Goal: Task Accomplishment & Management: Manage account settings

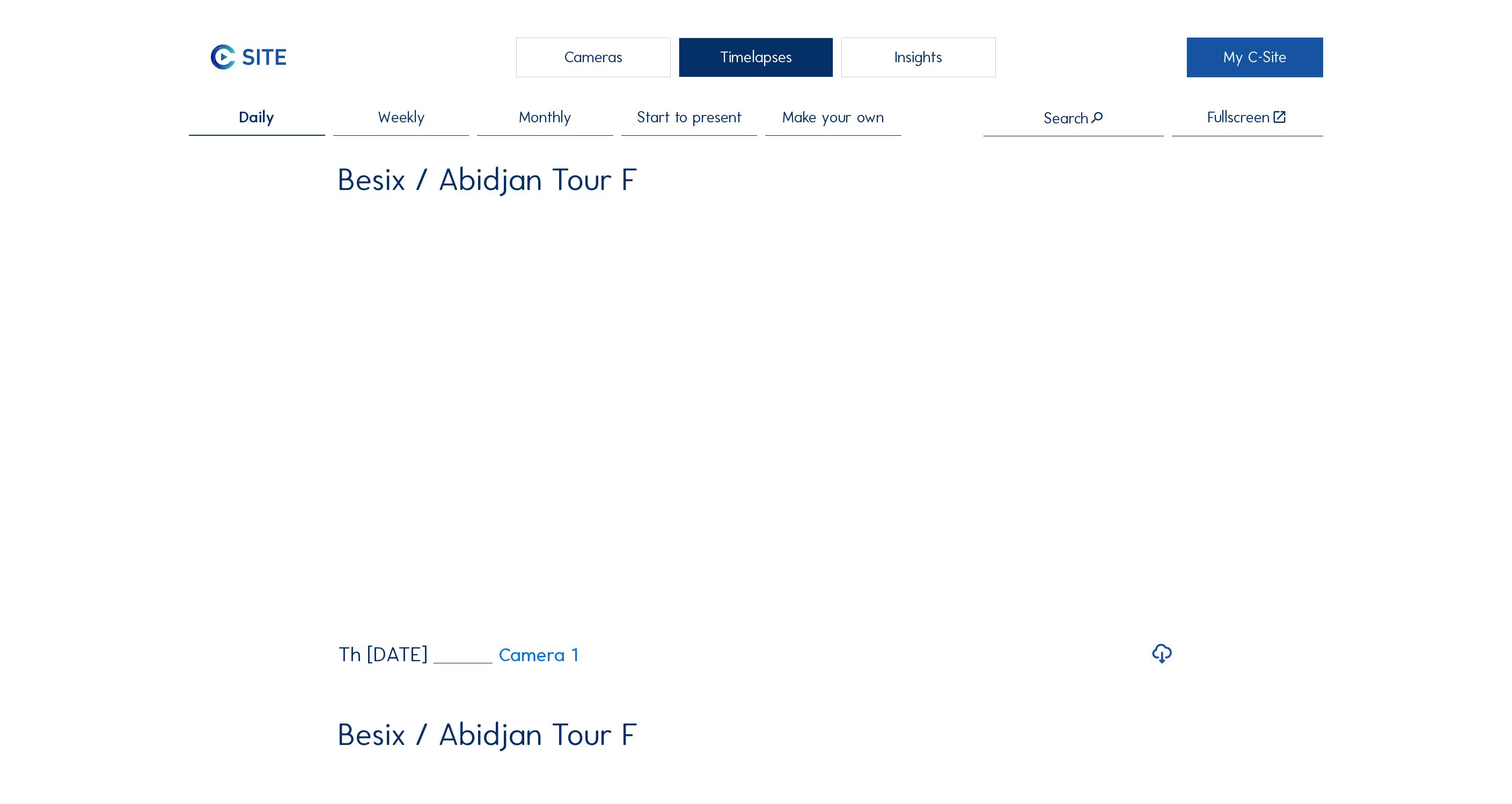
click at [1270, 56] on link "My C-Site" at bounding box center [1255, 58] width 136 height 40
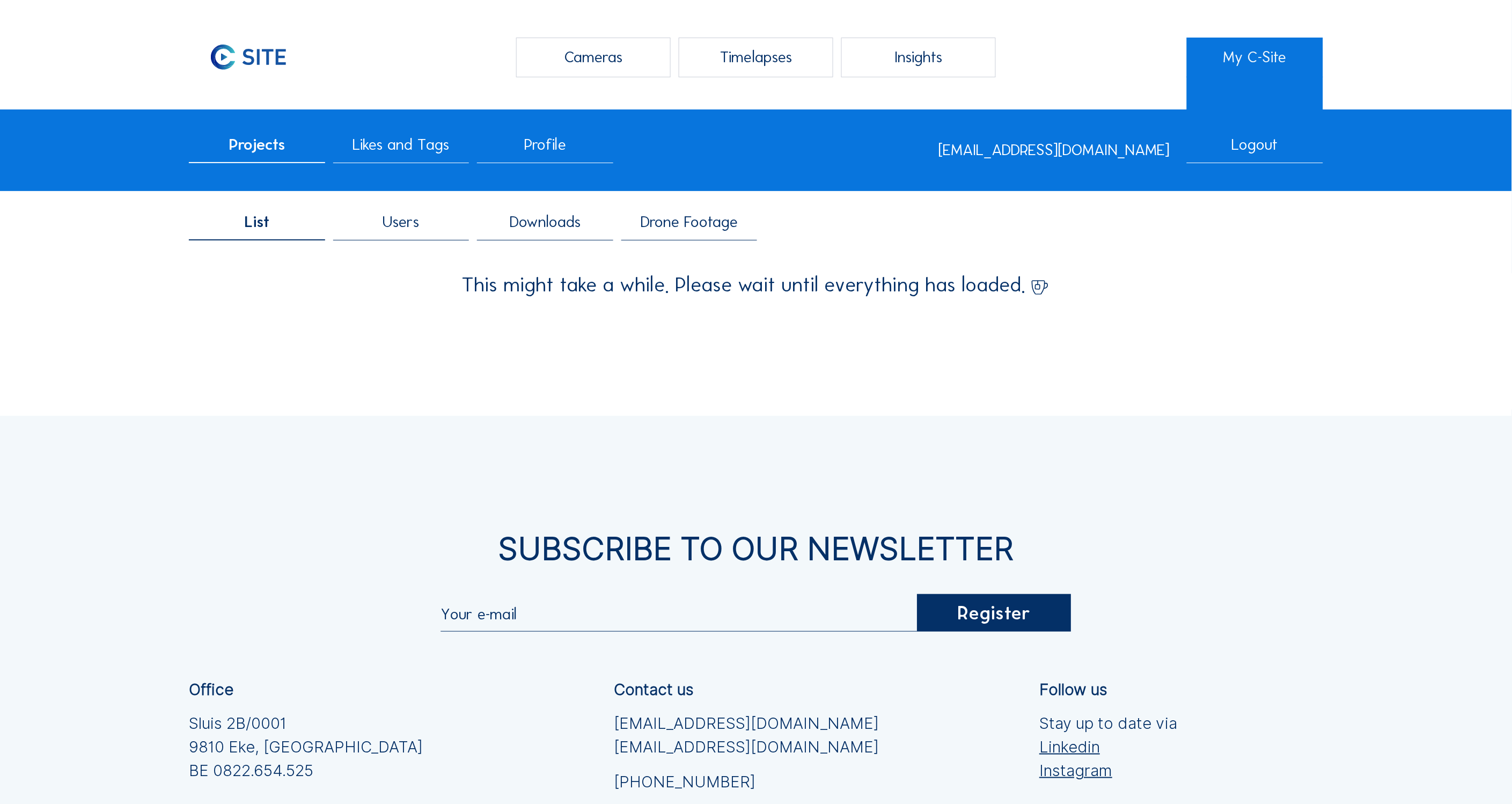
click at [405, 229] on span "Users" at bounding box center [401, 222] width 36 height 16
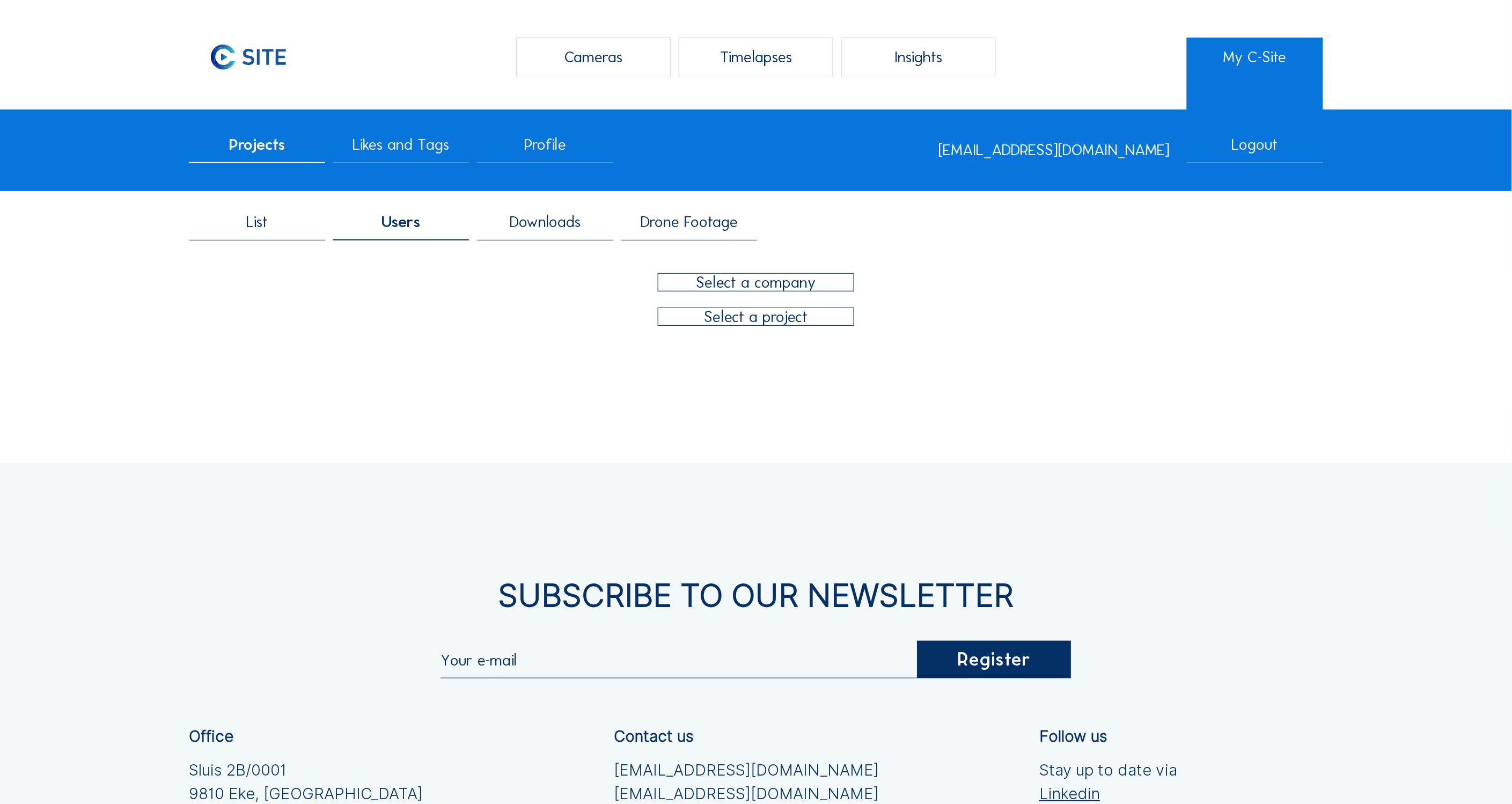
click at [1025, 420] on div "Cameras Timelapses Insights My C-Site Projects Likes and Tags Profile [EMAIL_AD…" at bounding box center [756, 549] width 1512 height 1099
click at [791, 284] on div at bounding box center [756, 282] width 195 height 17
click at [714, 351] on div "Intervest" at bounding box center [755, 351] width 179 height 10
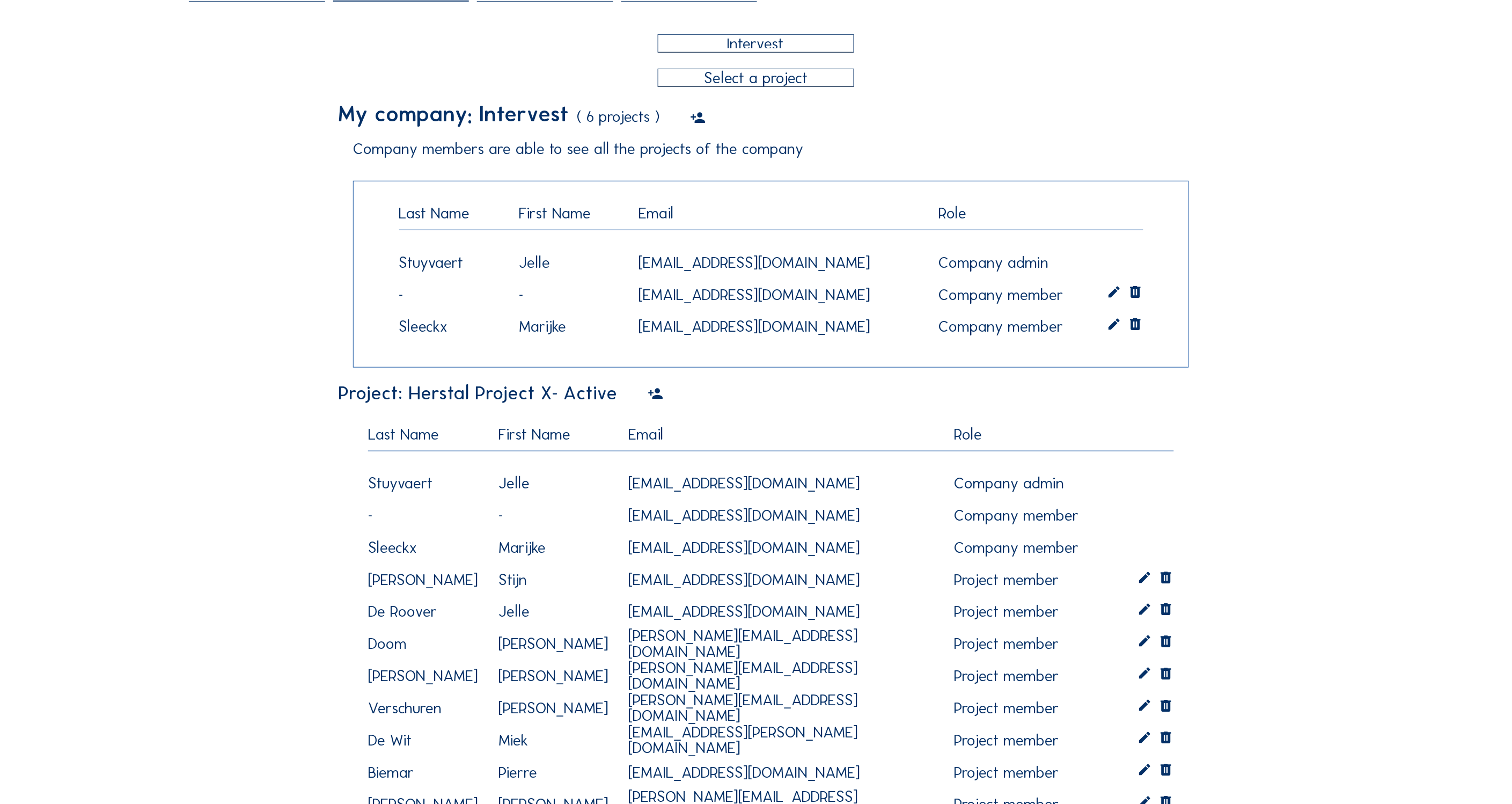
scroll to position [228, 0]
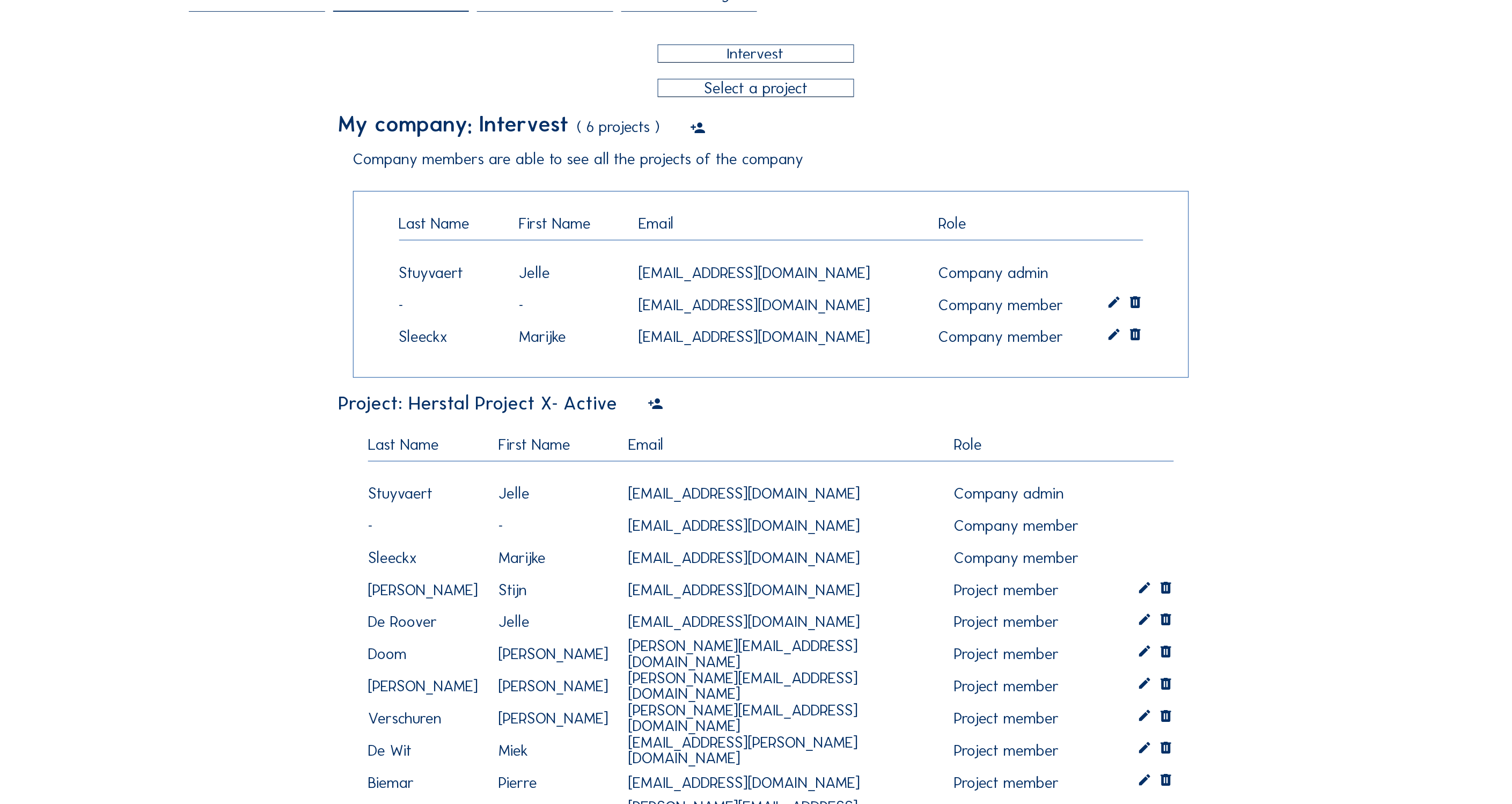
click at [655, 403] on icon at bounding box center [655, 404] width 16 height 19
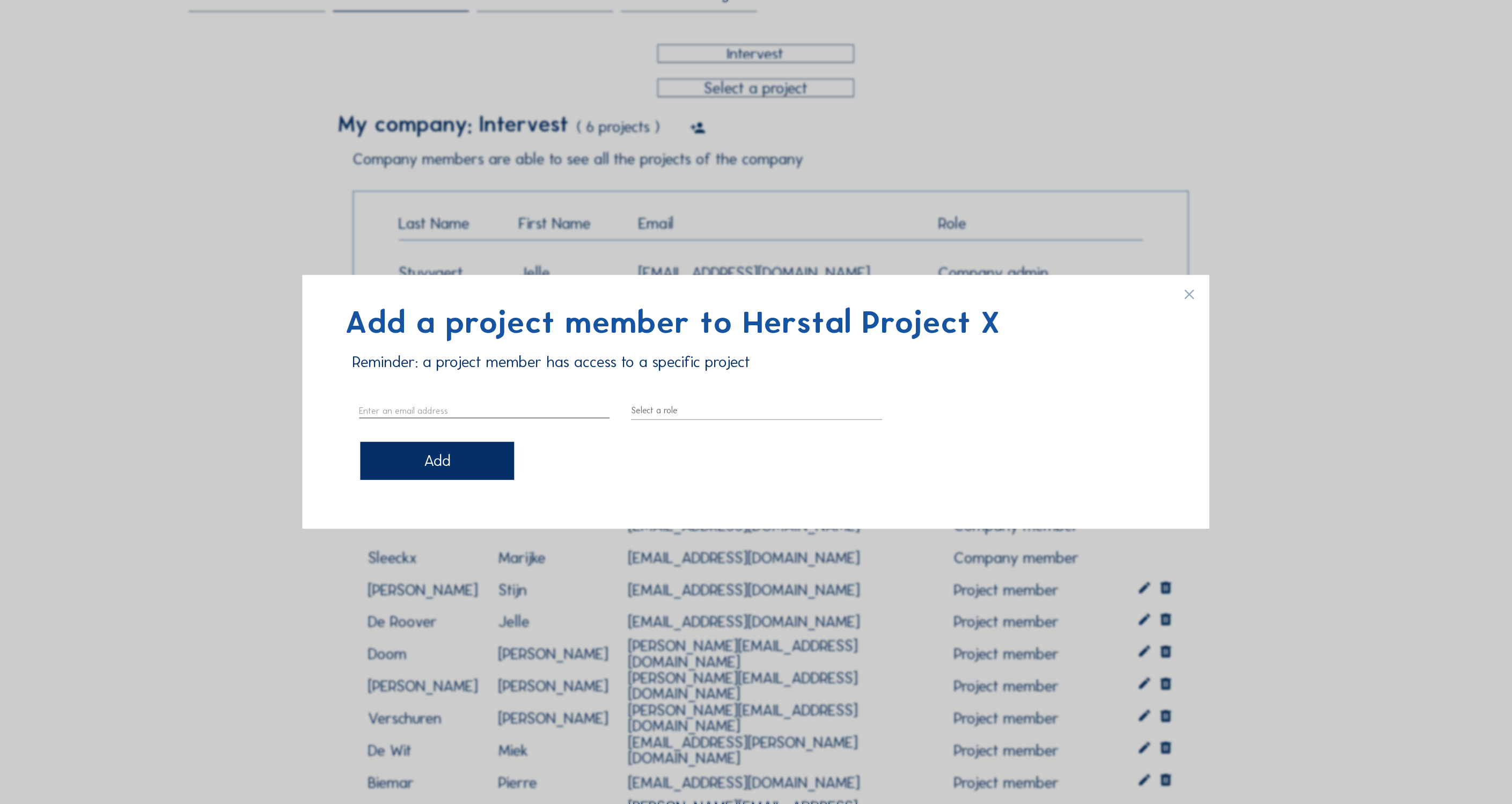
paste input "[EMAIL_ADDRESS][PERSON_NAME][DOMAIN_NAME]"
type input "[EMAIL_ADDRESS][PERSON_NAME][DOMAIN_NAME]"
click at [668, 406] on div at bounding box center [757, 411] width 251 height 17
click at [679, 443] on div "Project member" at bounding box center [757, 445] width 234 height 10
click at [455, 460] on div "Add" at bounding box center [437, 461] width 154 height 38
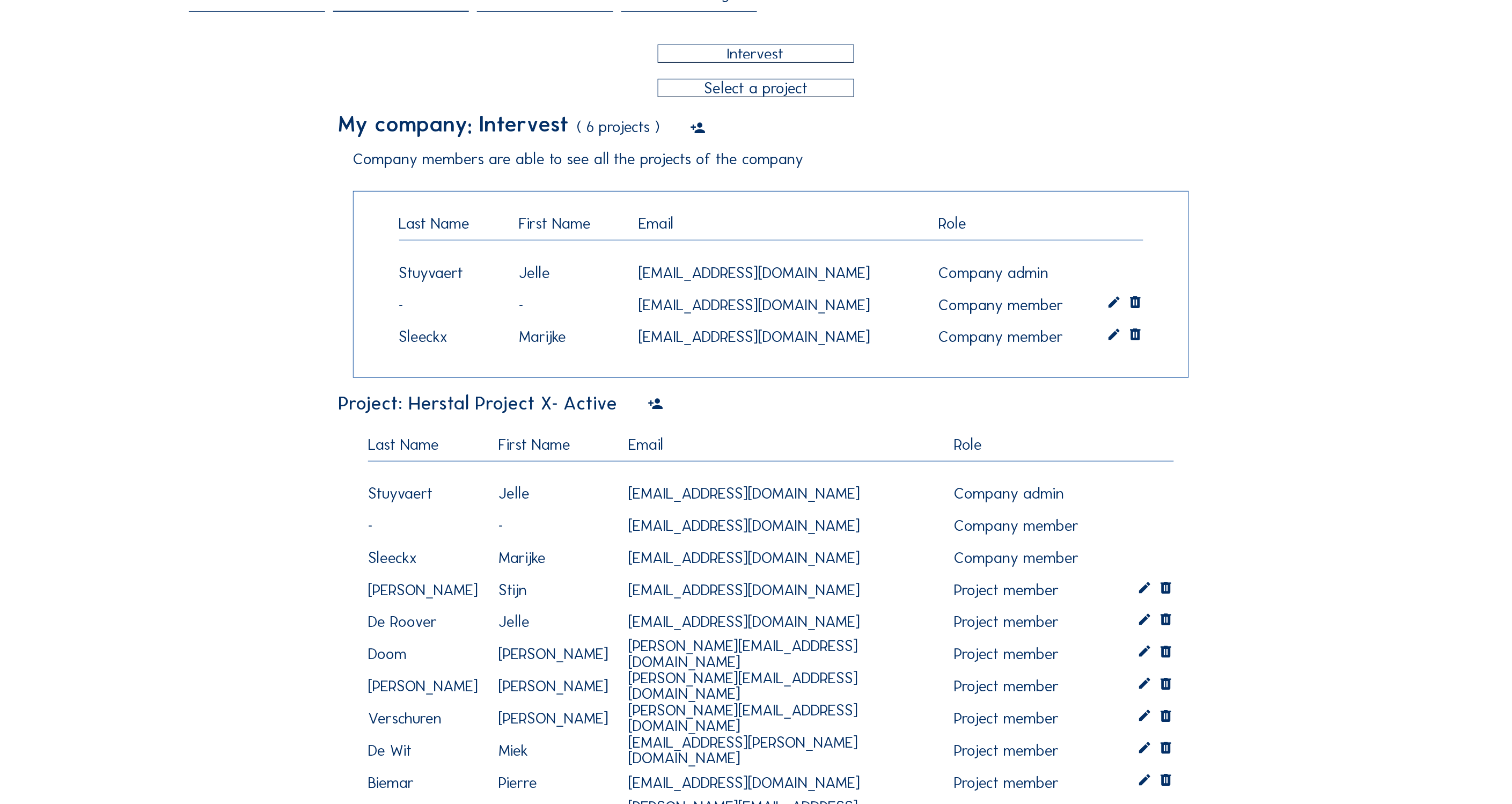
click at [653, 409] on icon at bounding box center [655, 404] width 16 height 19
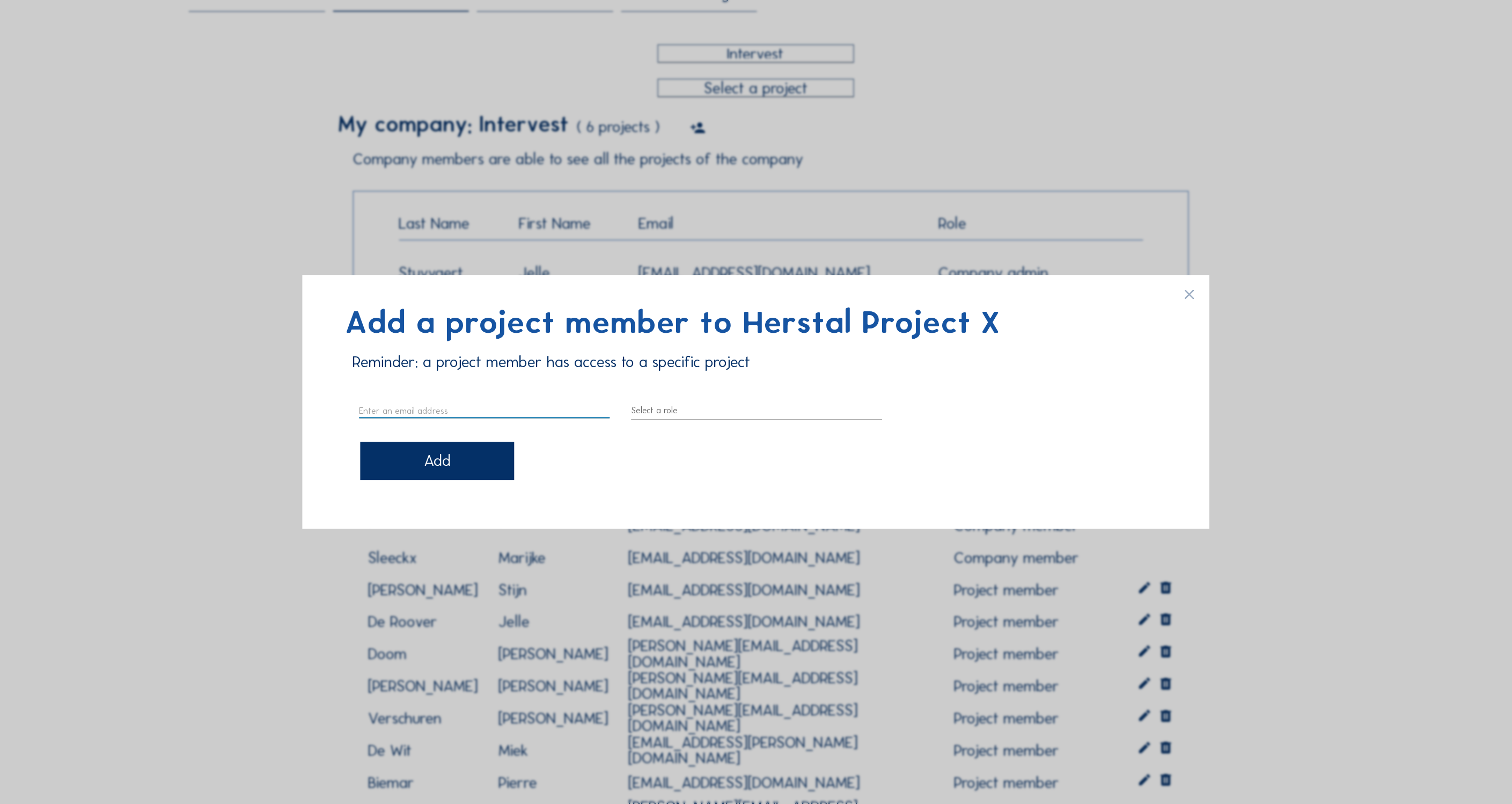
paste input "[EMAIL_ADDRESS][DOMAIN_NAME]"
type input "[EMAIL_ADDRESS][DOMAIN_NAME]"
click at [447, 463] on div "Add" at bounding box center [437, 461] width 154 height 38
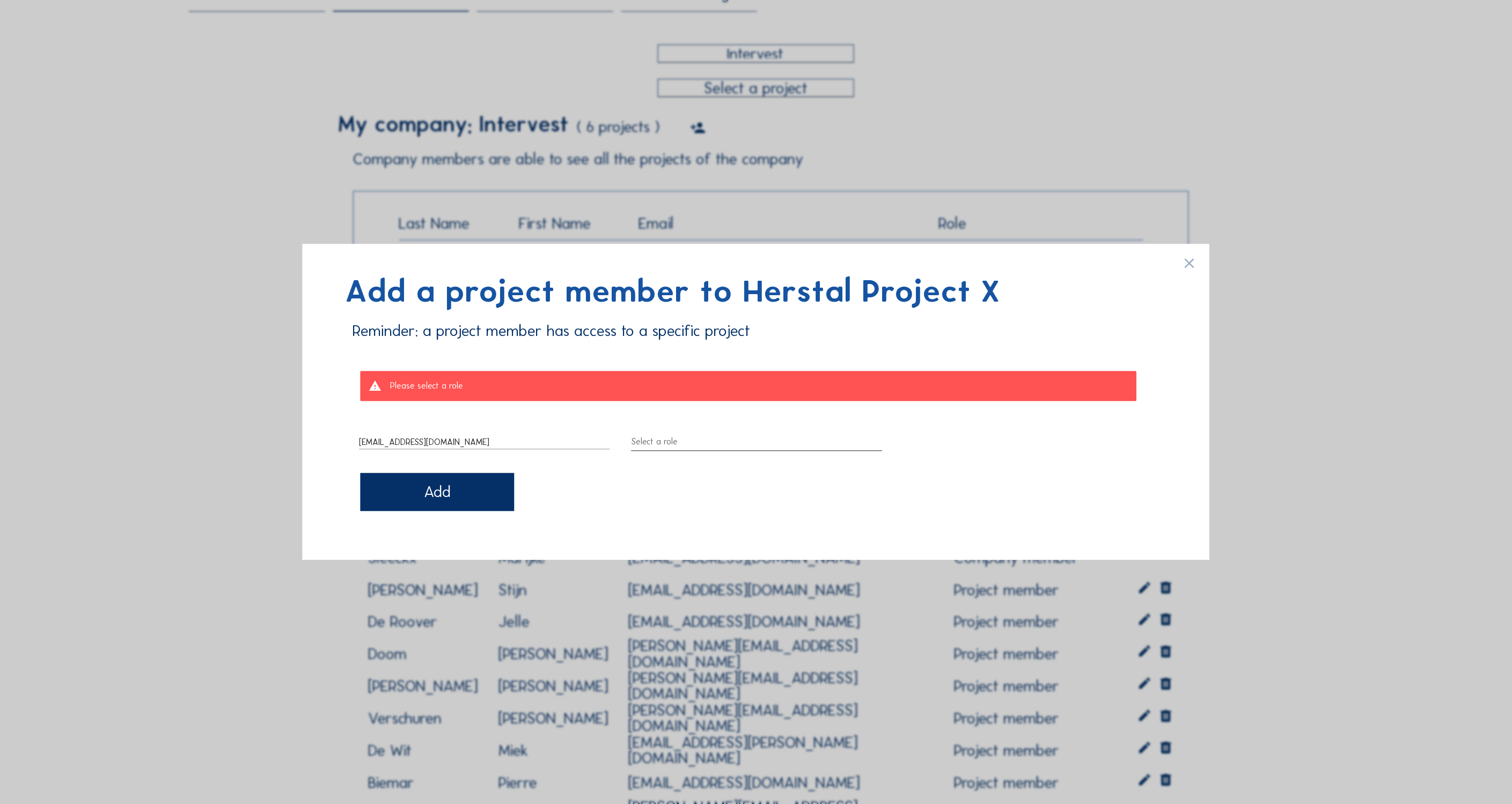
click at [669, 445] on div at bounding box center [757, 442] width 251 height 17
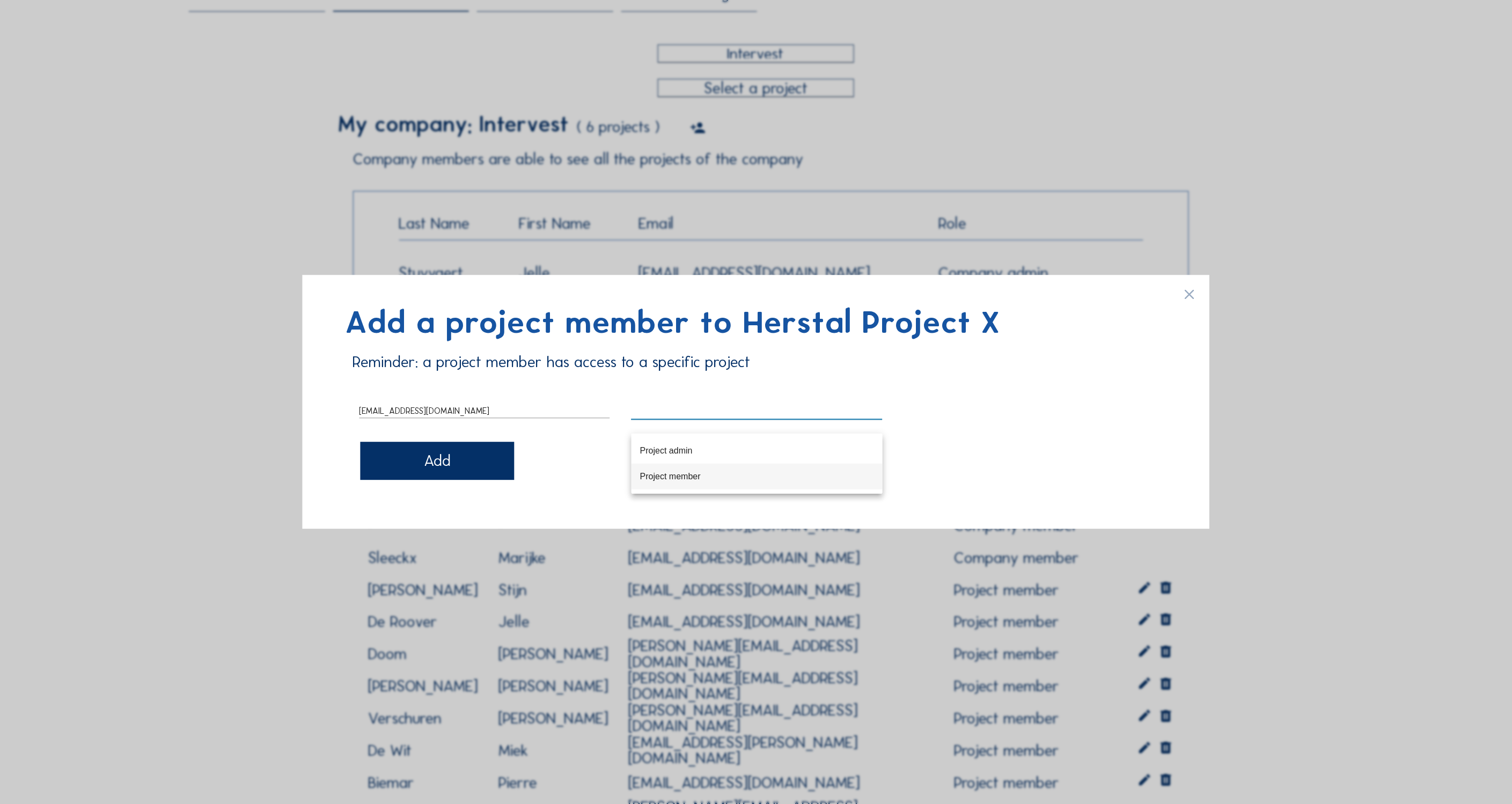
click at [681, 472] on div "Project member" at bounding box center [757, 476] width 234 height 10
click at [453, 453] on div "Add" at bounding box center [437, 461] width 154 height 38
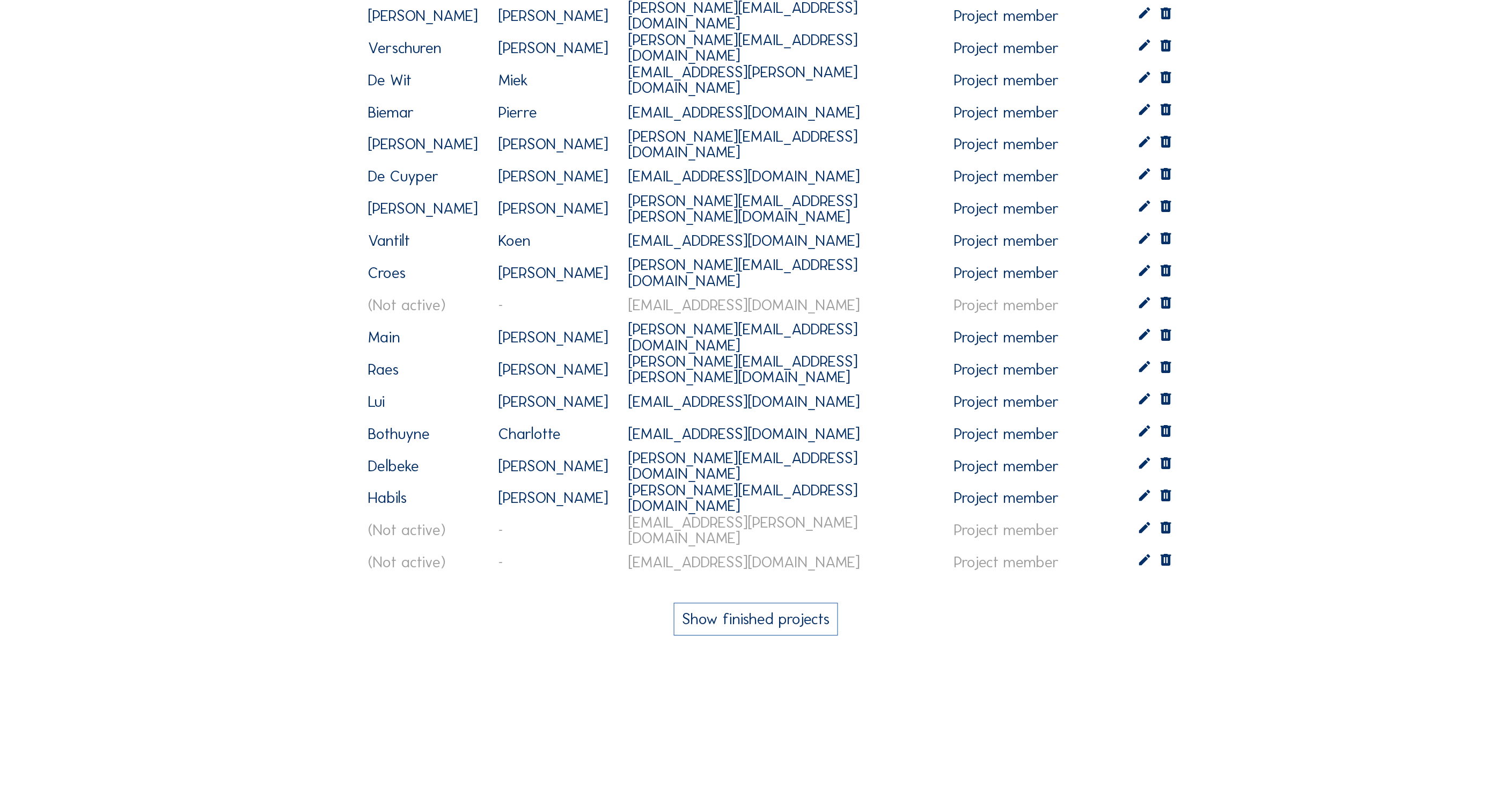
scroll to position [930, 0]
